Goal: Task Accomplishment & Management: Complete application form

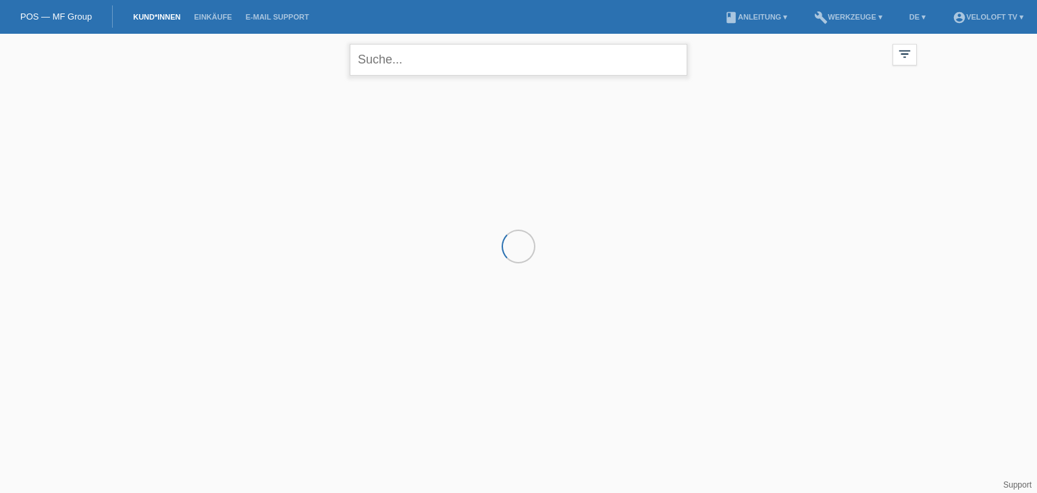
click at [551, 72] on input "text" at bounding box center [518, 60] width 337 height 32
paste input "[PERSON_NAME]"
click at [395, 57] on input "[PERSON_NAME]" at bounding box center [518, 60] width 337 height 32
type input "[PERSON_NAME]"
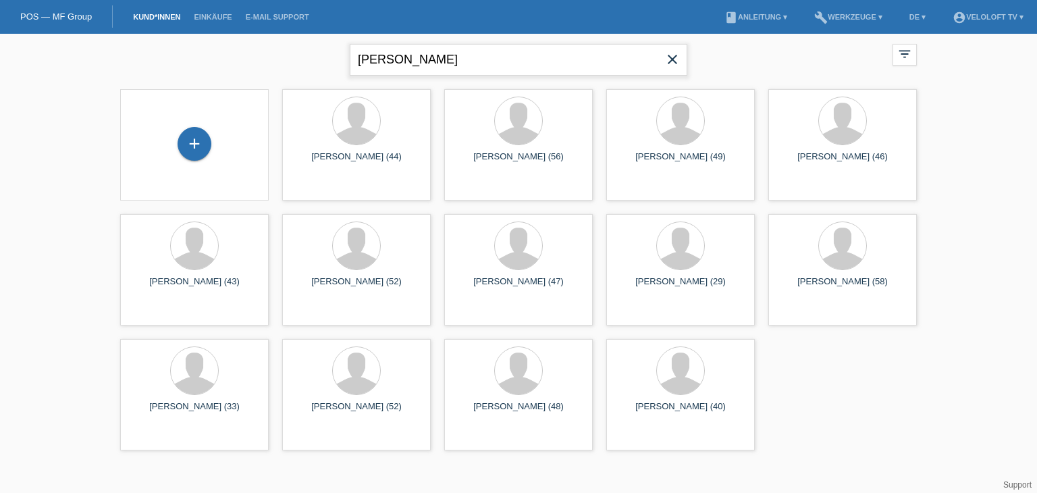
click at [495, 62] on input "[PERSON_NAME]" at bounding box center [518, 60] width 337 height 32
click at [184, 148] on div "+" at bounding box center [194, 144] width 34 height 34
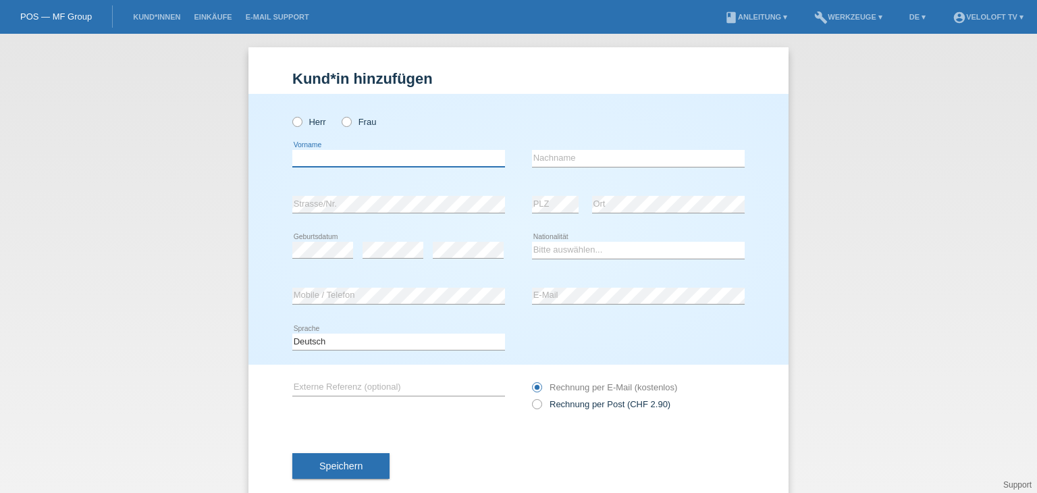
click at [343, 156] on input "text" at bounding box center [398, 158] width 213 height 17
paste input "C163072"
type input "C163072"
drag, startPoint x: 333, startPoint y: 157, endPoint x: 195, endPoint y: 154, distance: 137.7
click at [195, 154] on div "Kund*in hinzufügen [PERSON_NAME] hinzufügen [PERSON_NAME] hinzufügen [PERSON_NA…" at bounding box center [518, 263] width 1037 height 459
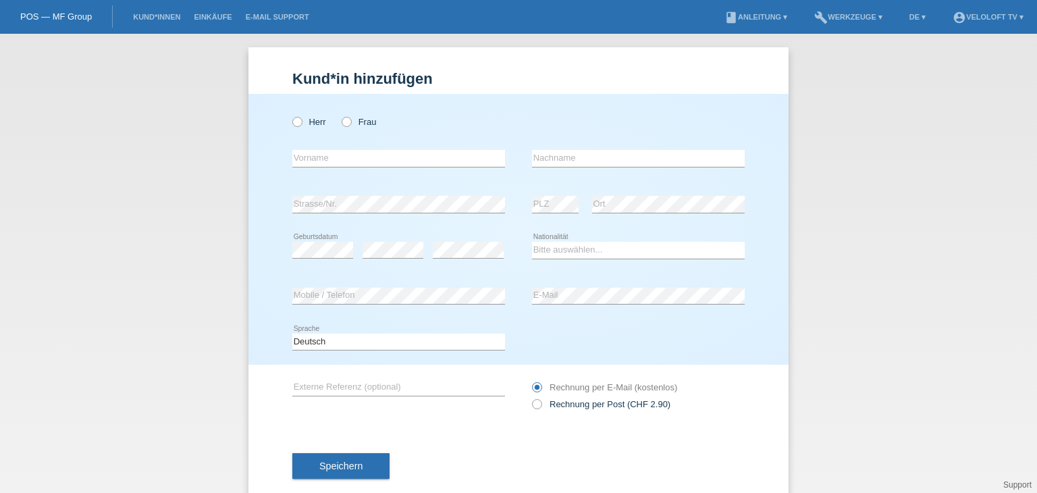
click at [409, 144] on div "error Vorname" at bounding box center [398, 159] width 213 height 46
click at [404, 154] on input "text" at bounding box center [398, 158] width 213 height 17
paste input "[PERSON_NAME]"
drag, startPoint x: 312, startPoint y: 157, endPoint x: 451, endPoint y: 157, distance: 139.0
click at [451, 157] on input "[PERSON_NAME]" at bounding box center [398, 158] width 213 height 17
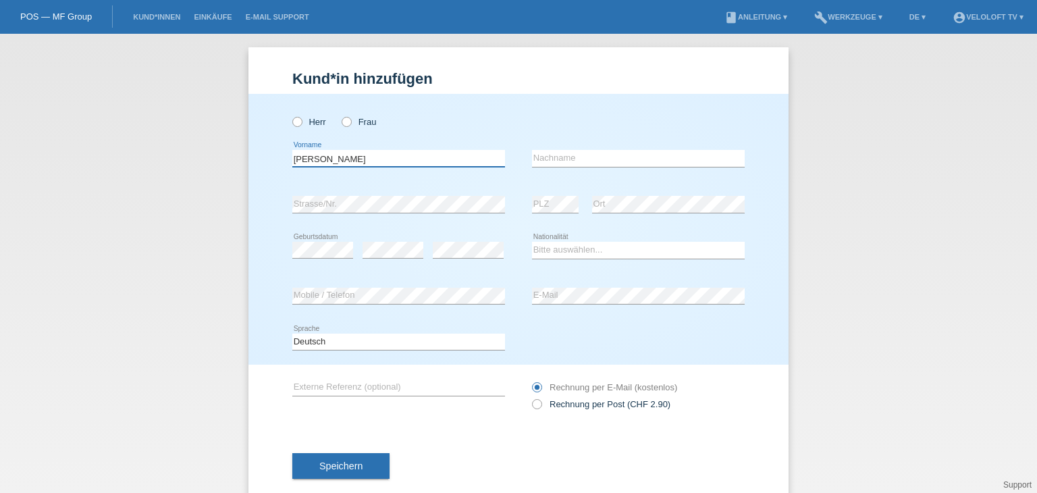
type input "[PERSON_NAME]"
click at [622, 157] on input "text" at bounding box center [638, 158] width 213 height 17
paste input "Wildburger"
click at [532, 158] on input "Wildburger" at bounding box center [638, 158] width 213 height 17
type input "Wildburger"
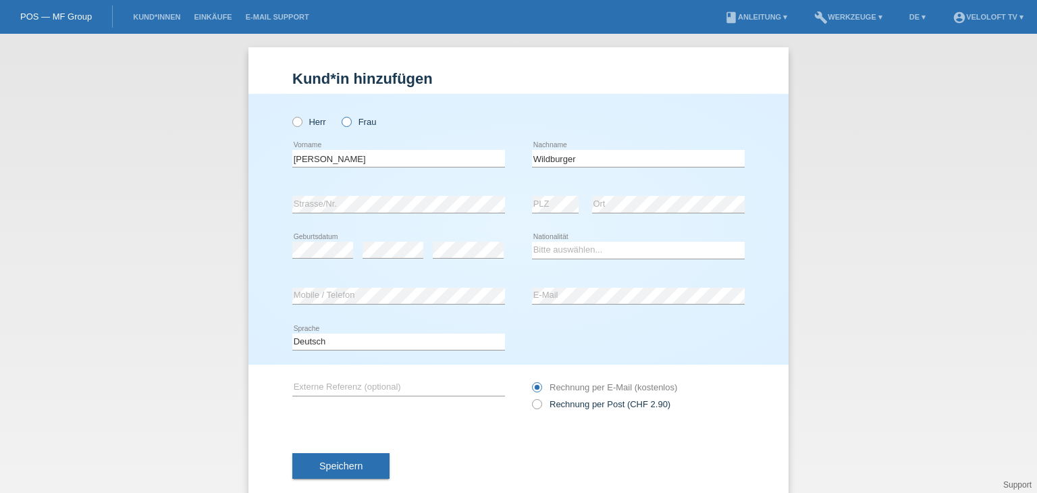
drag, startPoint x: 294, startPoint y: 119, endPoint x: 352, endPoint y: 119, distance: 58.0
click at [290, 115] on icon at bounding box center [290, 115] width 0 height 0
click at [294, 119] on input "Herr" at bounding box center [296, 121] width 9 height 9
radio input "true"
click at [655, 252] on select "Bitte auswählen... [GEOGRAPHIC_DATA] [GEOGRAPHIC_DATA] [GEOGRAPHIC_DATA] [GEOGR…" at bounding box center [638, 250] width 213 height 16
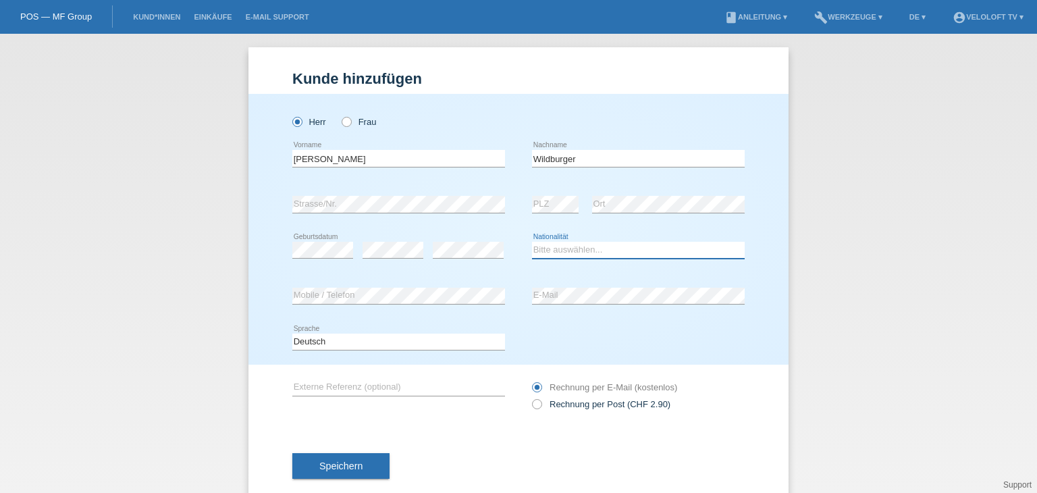
select select "CH"
click at [532, 242] on select "Bitte auswählen... [GEOGRAPHIC_DATA] [GEOGRAPHIC_DATA] [GEOGRAPHIC_DATA] [GEOGR…" at bounding box center [638, 250] width 213 height 16
